Goal: Transaction & Acquisition: Purchase product/service

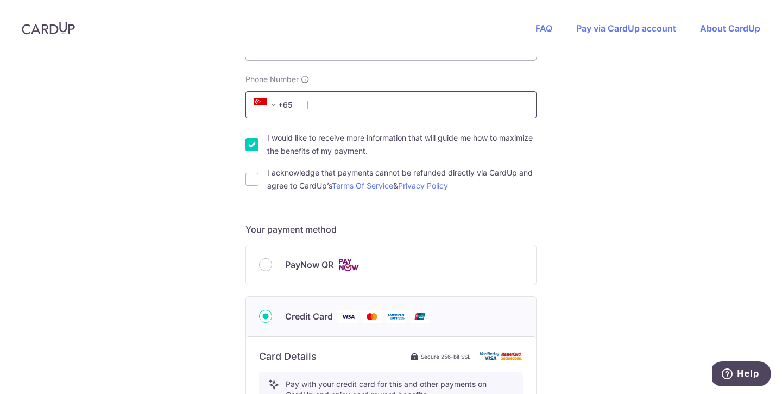
click at [356, 114] on input "Phone Number" at bounding box center [391, 104] width 291 height 27
type input "98724662"
type input "187947"
type input "[STREET_ADDRESS]"
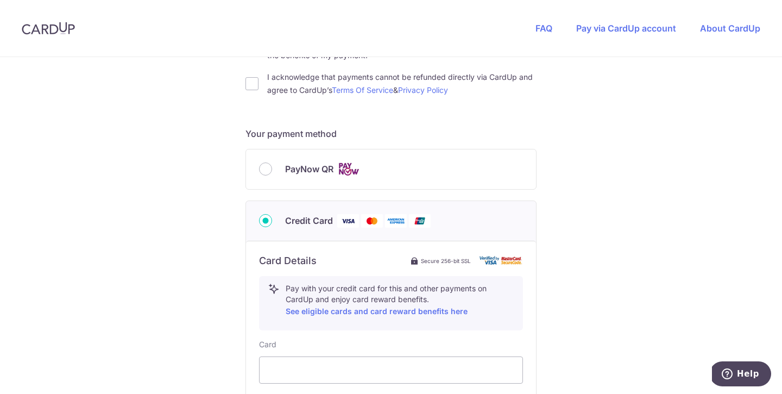
scroll to position [403, 0]
click at [267, 167] on input "PayNow QR" at bounding box center [265, 167] width 13 height 13
radio input "true"
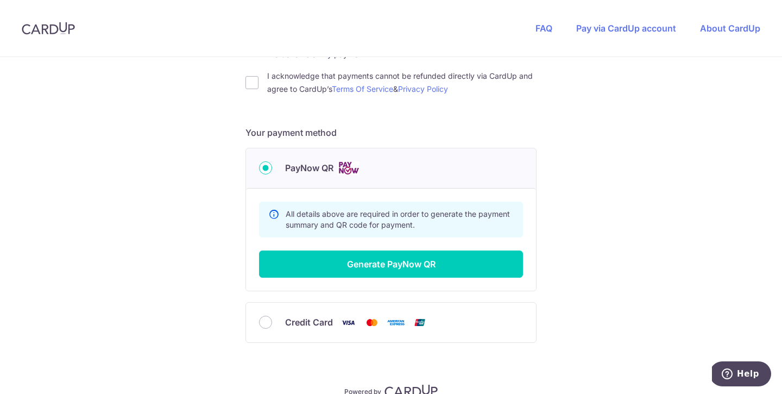
click at [239, 74] on div "You are paying HEI HOMES PTE LTD HEI HOMES PTE LTD uses CardUp to accept paymen…" at bounding box center [391, 51] width 782 height 794
click at [250, 79] on input "I acknowledge that payments cannot be refunded directly via CardUp and agree to…" at bounding box center [252, 82] width 13 height 13
checkbox input "true"
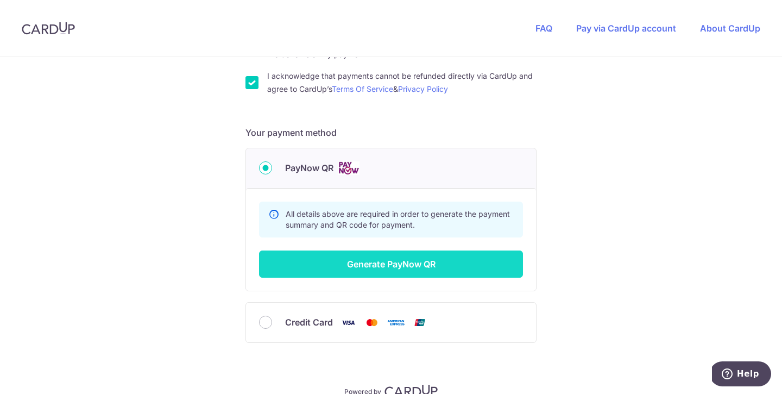
click at [369, 252] on button "Generate PayNow QR" at bounding box center [391, 263] width 264 height 27
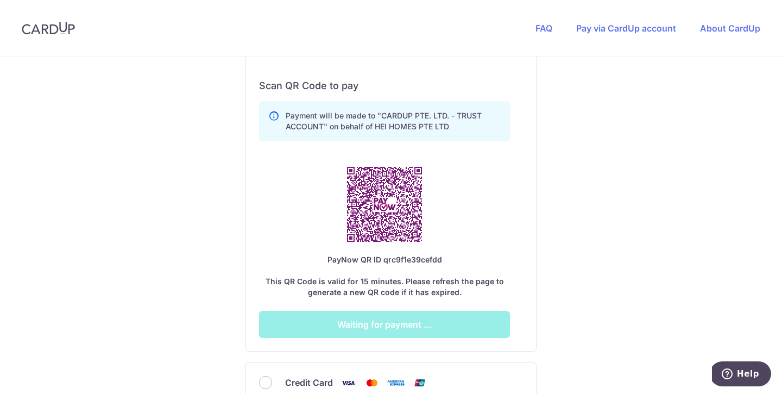
scroll to position [671, 0]
